Goal: Information Seeking & Learning: Learn about a topic

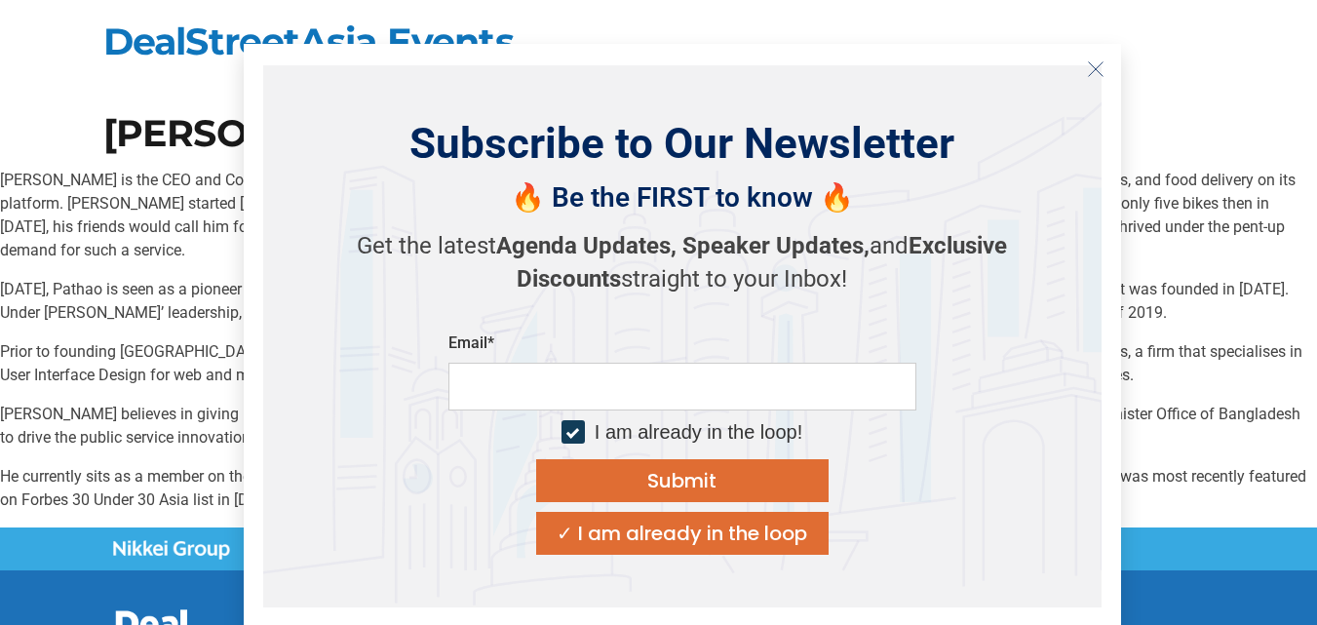
click at [1105, 72] on button "Close" at bounding box center [1095, 69] width 31 height 31
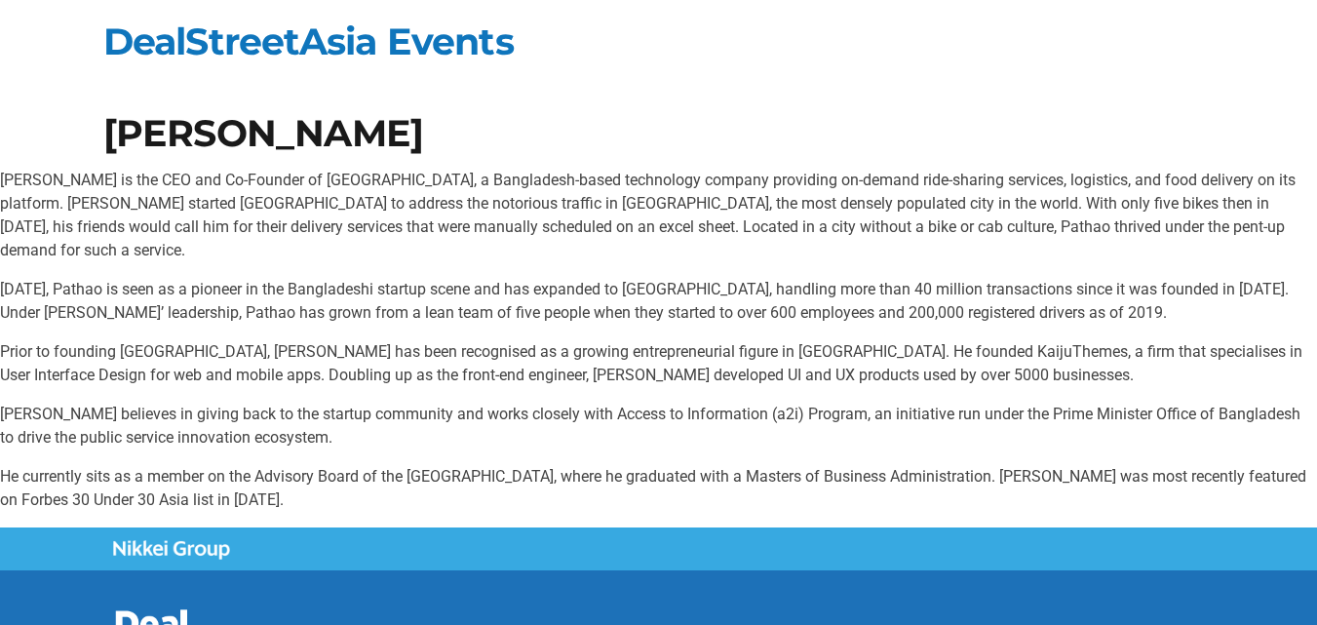
click at [463, 278] on p "[DATE], Pathao is seen as a pioneer in the Bangladeshi startup scene and has ex…" at bounding box center [658, 301] width 1317 height 47
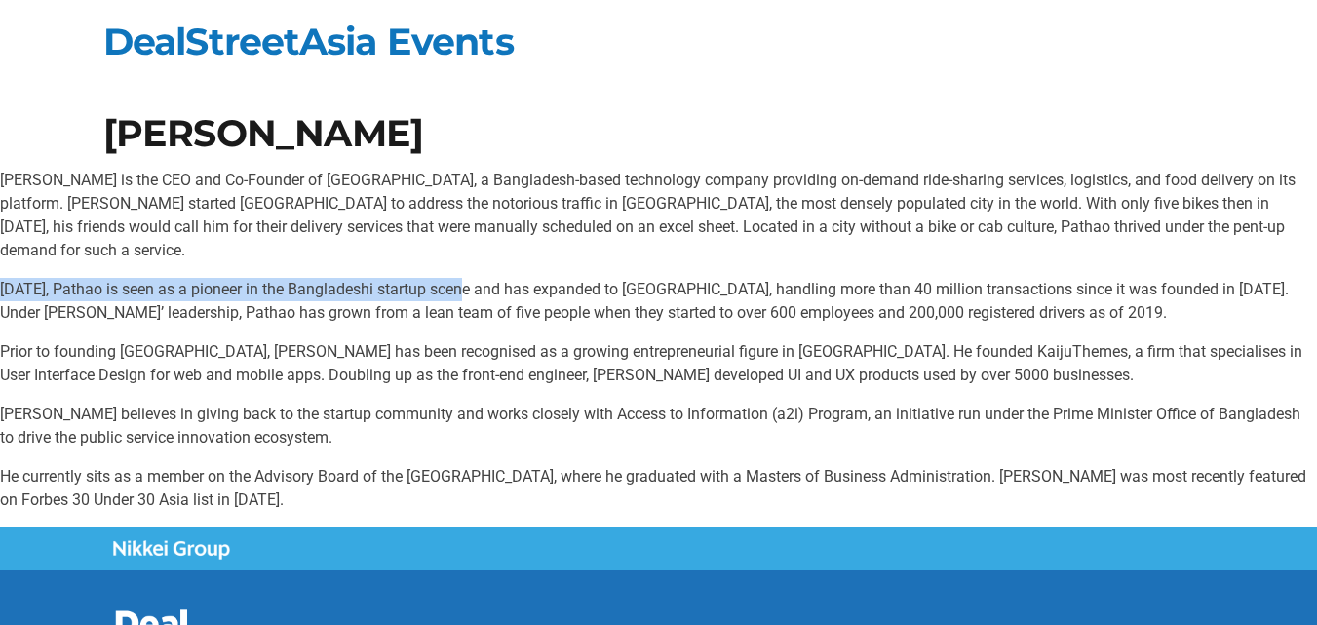
drag, startPoint x: 461, startPoint y: 266, endPoint x: 0, endPoint y: 249, distance: 461.5
click at [0, 249] on div "[PERSON_NAME] is the CEO and Co-Founder of [GEOGRAPHIC_DATA], a Bangladesh-base…" at bounding box center [658, 340] width 1317 height 343
copy p "[DATE], Pathao is seen as a pioneer in the Bangladeshi startup scene"
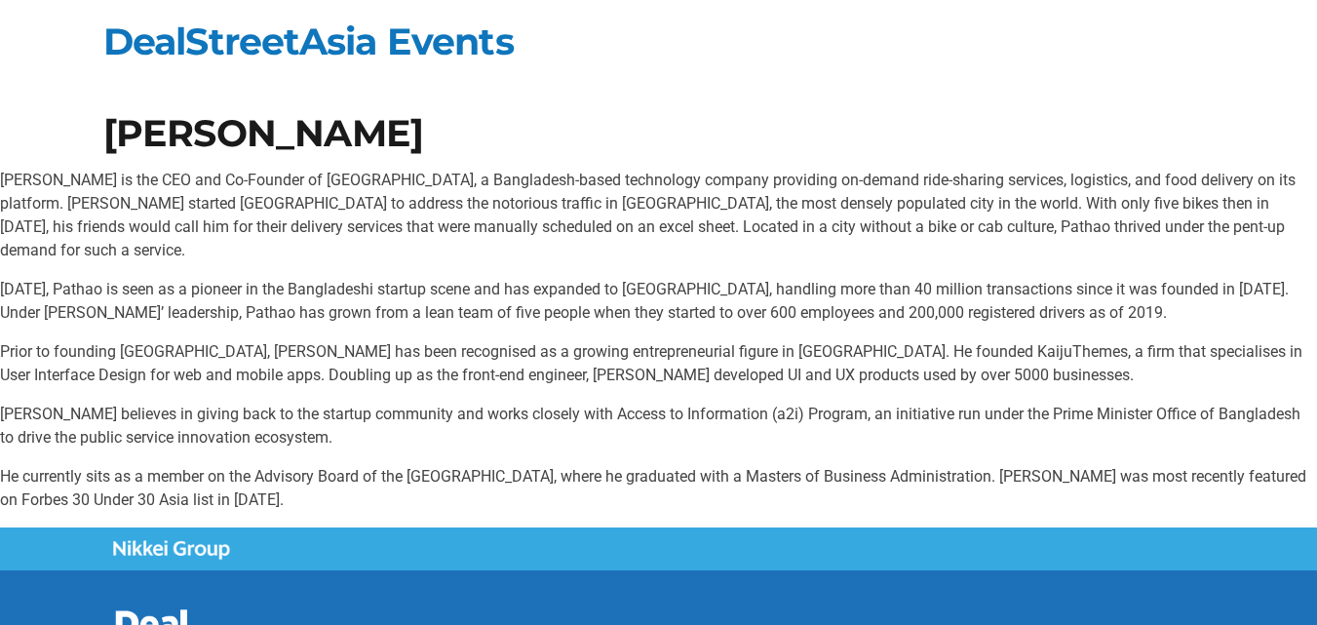
click at [575, 278] on p "[DATE], Pathao is seen as a pioneer in the Bangladeshi startup scene and has ex…" at bounding box center [658, 301] width 1317 height 47
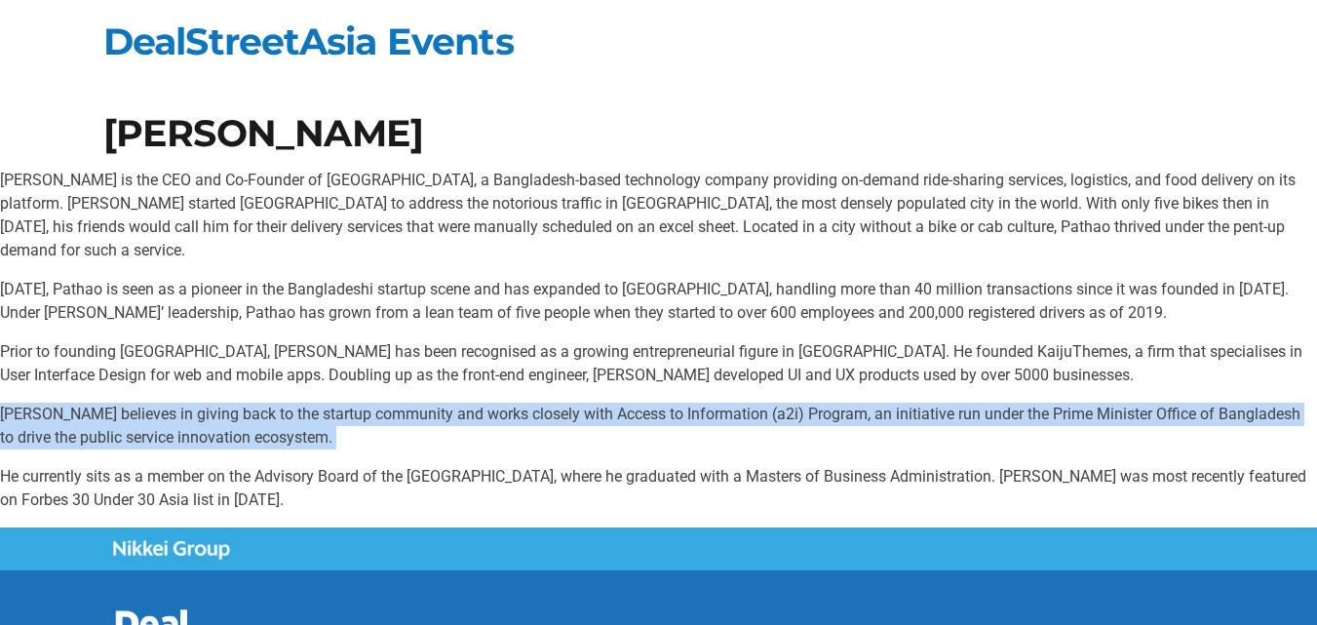
drag, startPoint x: 253, startPoint y: 421, endPoint x: 0, endPoint y: 397, distance: 253.7
click at [0, 403] on p "[PERSON_NAME] believes in giving back to the startup community and works closel…" at bounding box center [658, 426] width 1317 height 47
copy p "[PERSON_NAME] believes in giving back to the startup community and works closel…"
click at [1023, 416] on p "[PERSON_NAME] believes in giving back to the startup community and works closel…" at bounding box center [658, 426] width 1317 height 47
